Goal: Information Seeking & Learning: Learn about a topic

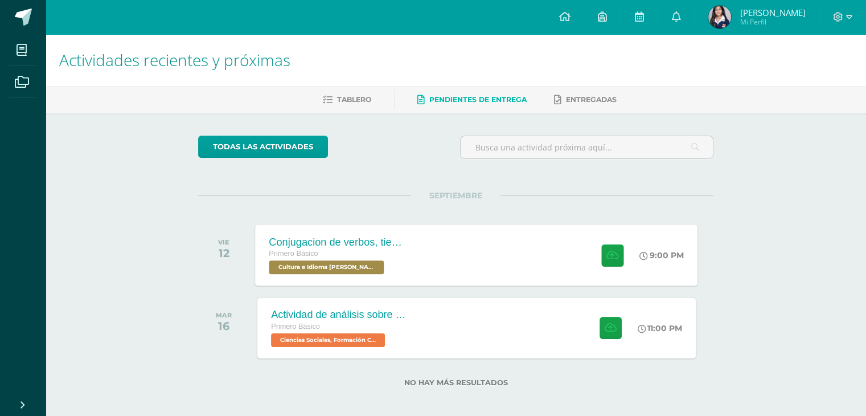
click at [472, 273] on div "Conjugacion de verbos, tiempo pasado en Kaqchikel Primero Básico Cultura e Idio…" at bounding box center [477, 254] width 443 height 61
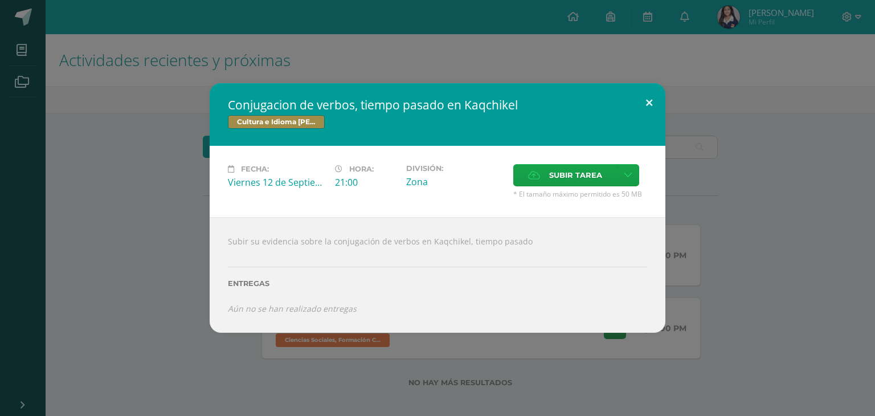
click at [652, 101] on button at bounding box center [649, 102] width 32 height 39
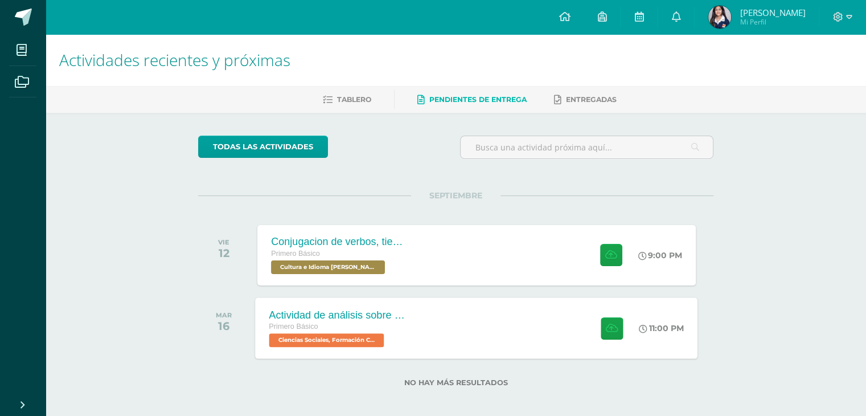
click at [468, 316] on div "Actividad de análisis sobre Derechos Humanos Primero Básico Ciencias Sociales, …" at bounding box center [477, 327] width 443 height 61
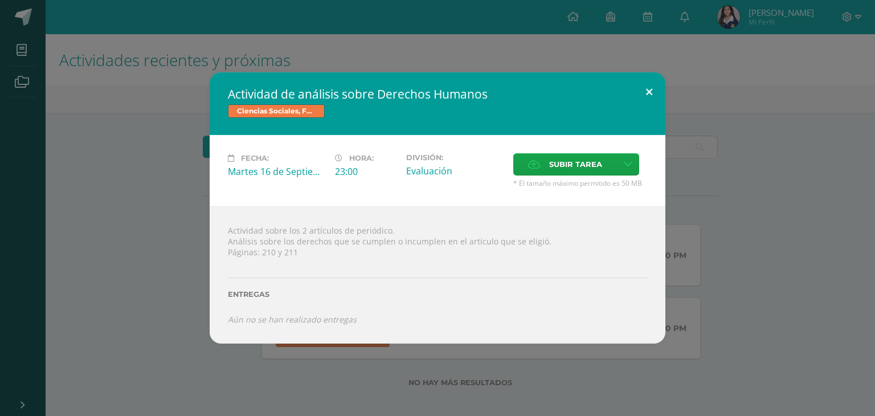
click at [645, 93] on button at bounding box center [649, 91] width 32 height 39
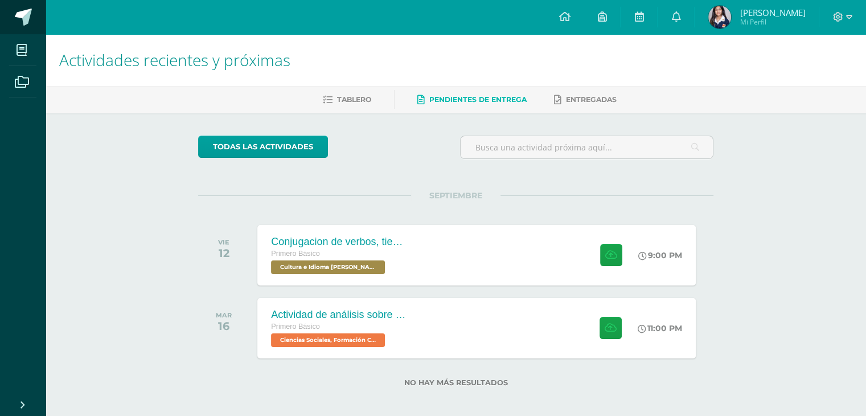
click at [31, 22] on span at bounding box center [23, 17] width 17 height 17
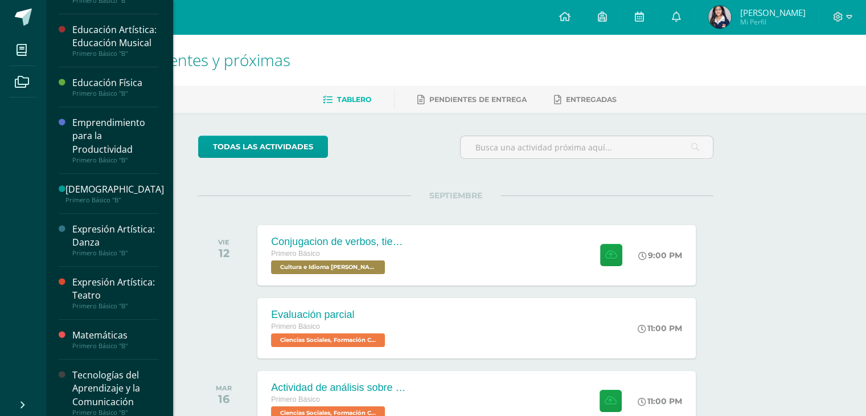
scroll to position [485, 0]
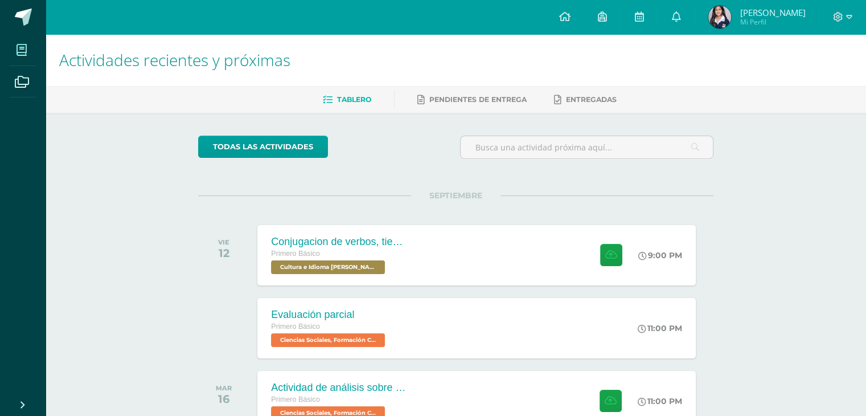
click at [14, 55] on span at bounding box center [22, 50] width 26 height 26
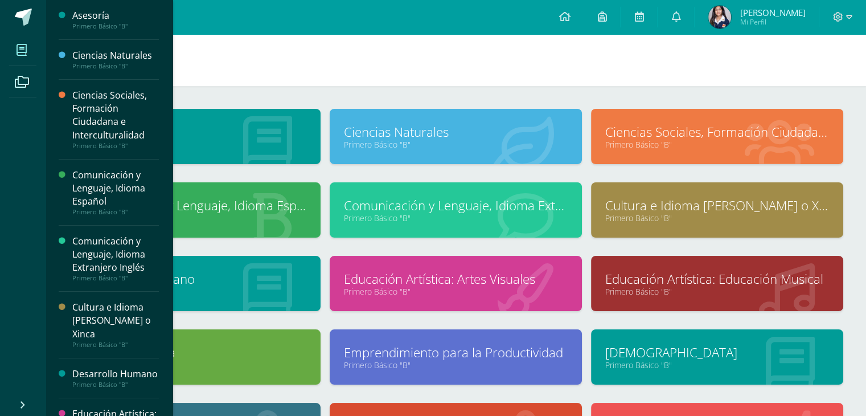
click at [500, 156] on icon at bounding box center [522, 144] width 63 height 56
click at [511, 124] on link "Ciencias Naturales" at bounding box center [456, 132] width 224 height 18
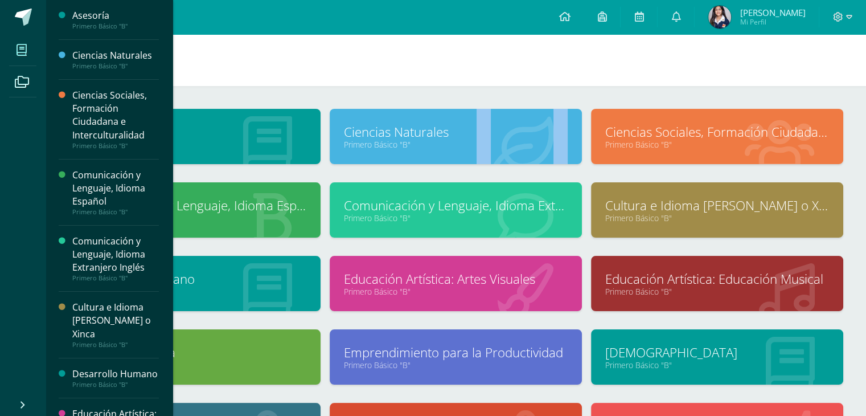
click at [511, 124] on link "Ciencias Naturales" at bounding box center [456, 132] width 224 height 18
drag, startPoint x: 511, startPoint y: 124, endPoint x: 537, endPoint y: 169, distance: 52.3
click at [537, 169] on div "Ciencias Naturales Primero Básico "B"" at bounding box center [455, 145] width 261 height 73
click at [490, 47] on h1 "Mis cursos" at bounding box center [455, 60] width 793 height 52
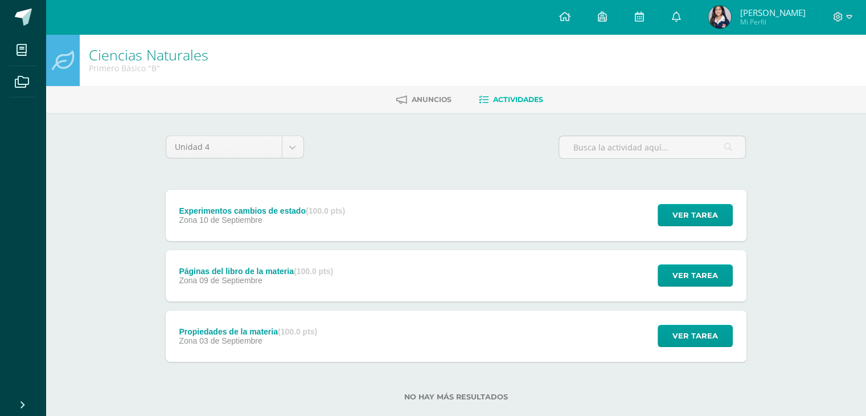
click at [461, 274] on div "Páginas del libro de la materia (100.0 pts) Zona [DATE] Ver tarea Páginas del l…" at bounding box center [456, 275] width 581 height 51
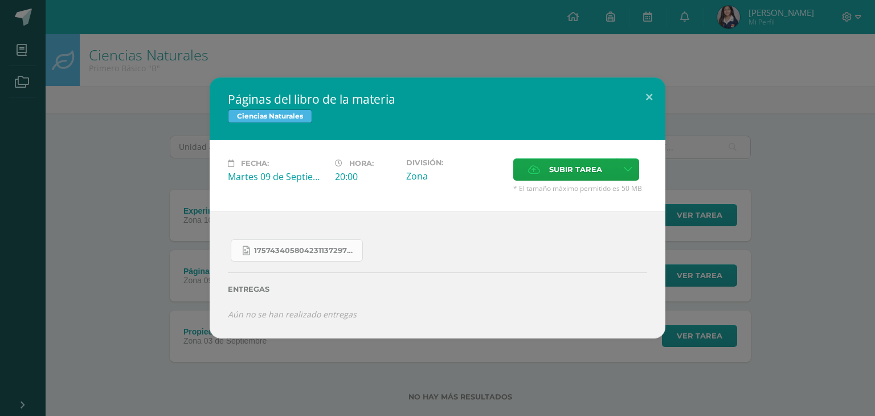
click at [355, 251] on span "17574340580423113729755887061151.jpg" at bounding box center [305, 250] width 103 height 9
